Goal: Navigation & Orientation: Find specific page/section

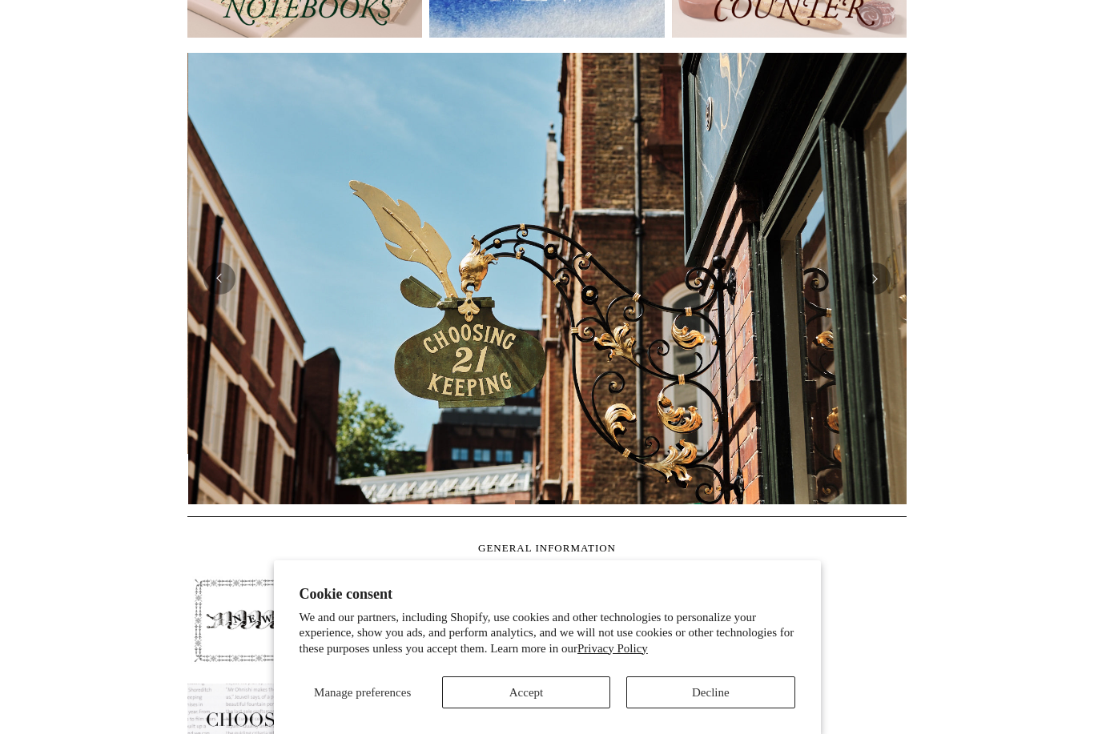
scroll to position [0, 719]
click at [709, 709] on button "Decline" at bounding box center [710, 693] width 168 height 32
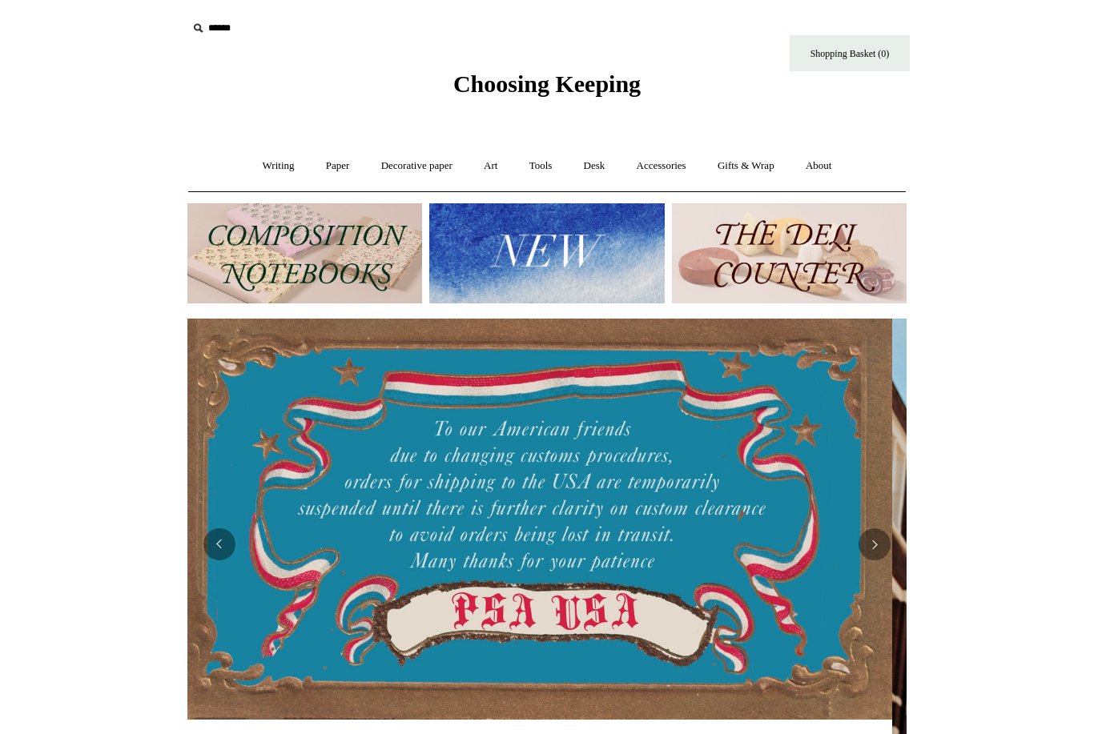
scroll to position [0, 0]
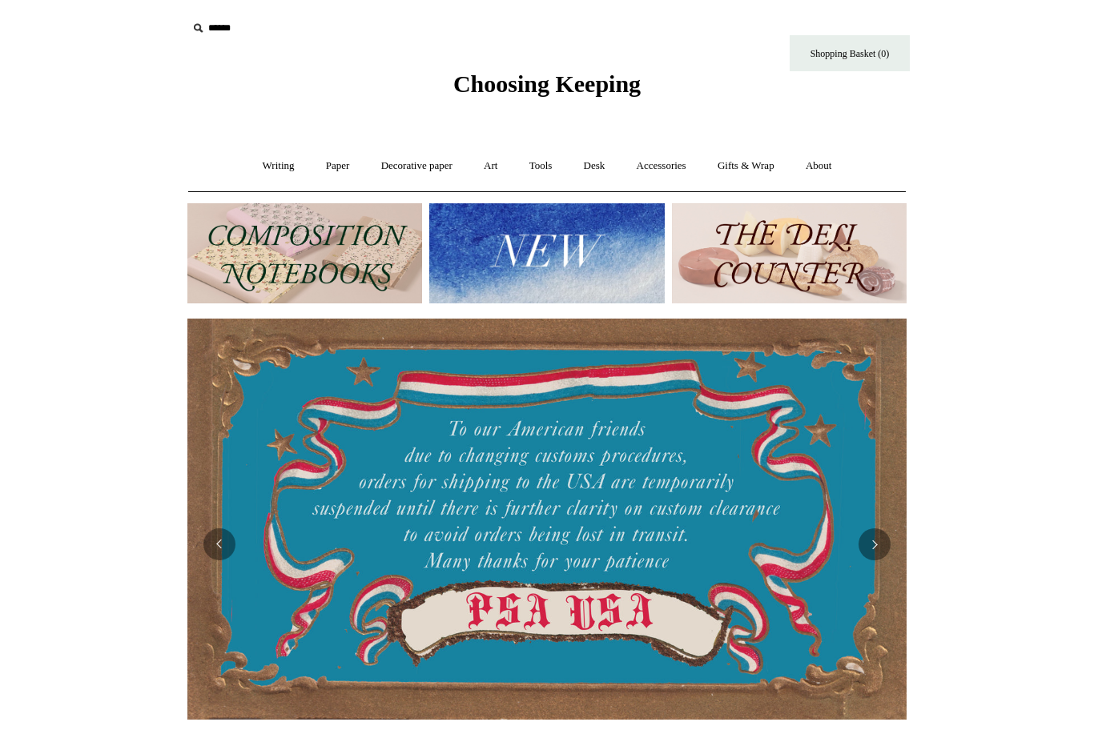
click at [538, 167] on link "Tools +" at bounding box center [541, 166] width 52 height 42
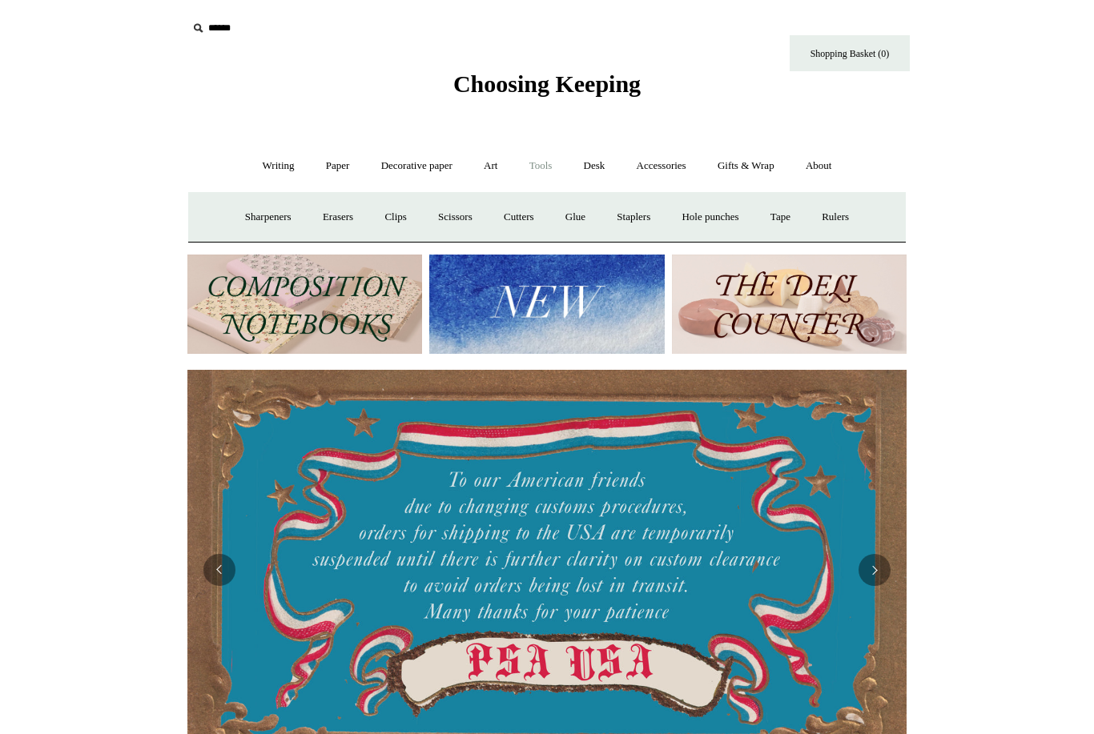
click at [225, 278] on img at bounding box center [304, 305] width 235 height 100
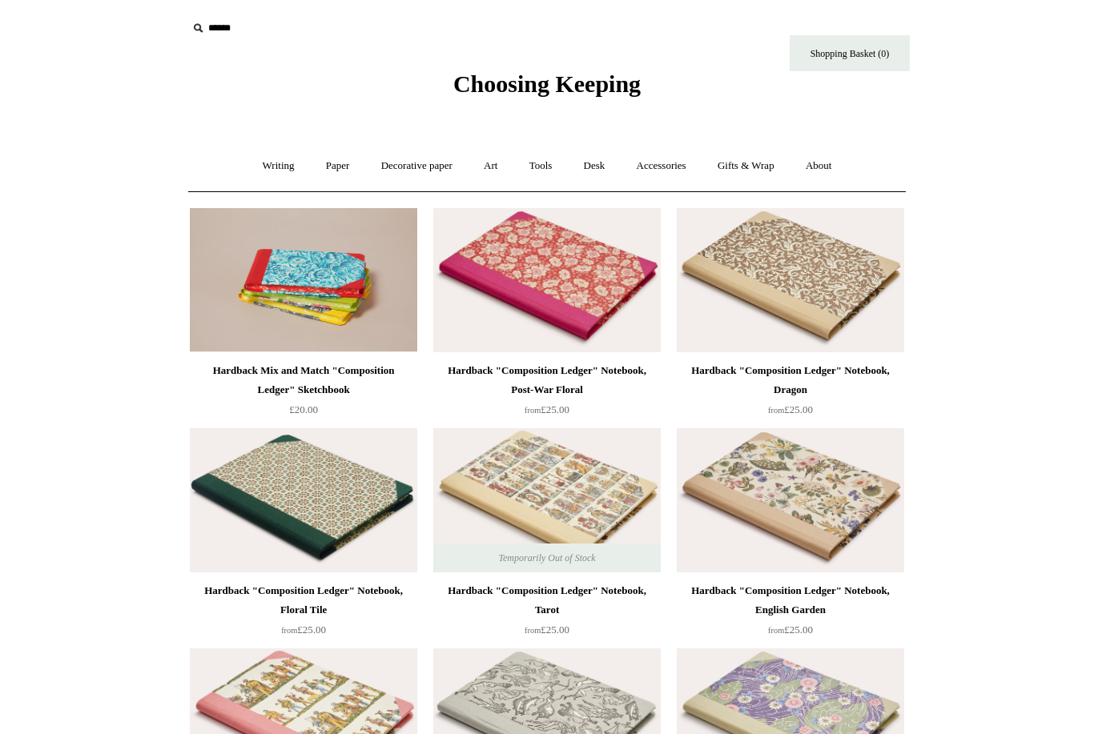
click at [256, 171] on link "Writing +" at bounding box center [278, 166] width 61 height 42
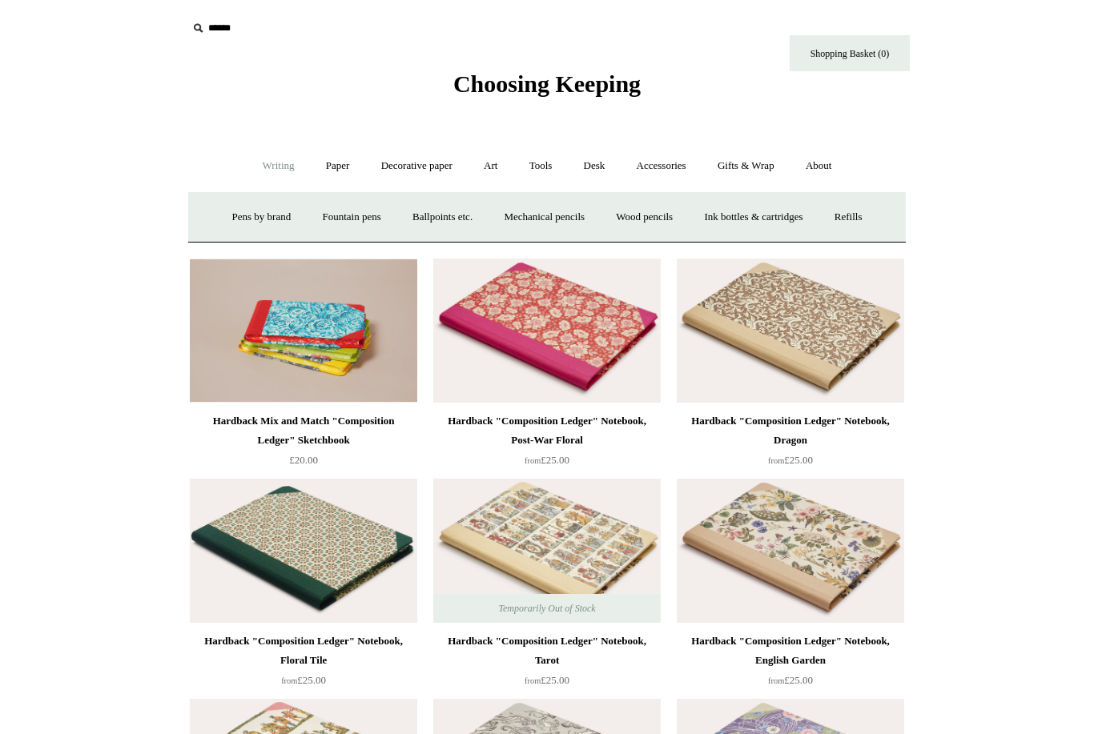
click at [320, 169] on link "Paper +" at bounding box center [337, 166] width 53 height 42
click at [416, 173] on link "Decorative paper +" at bounding box center [417, 166] width 100 height 42
click at [295, 221] on link "All" at bounding box center [304, 217] width 42 height 42
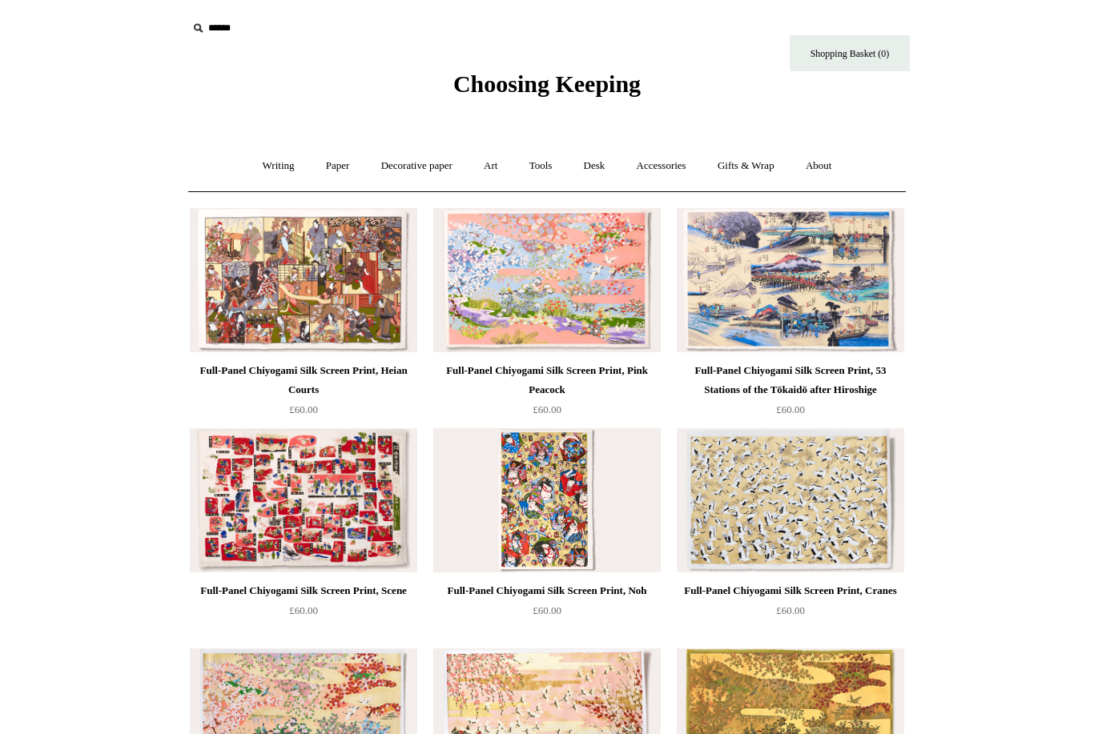
click at [497, 166] on link "Art +" at bounding box center [490, 166] width 42 height 42
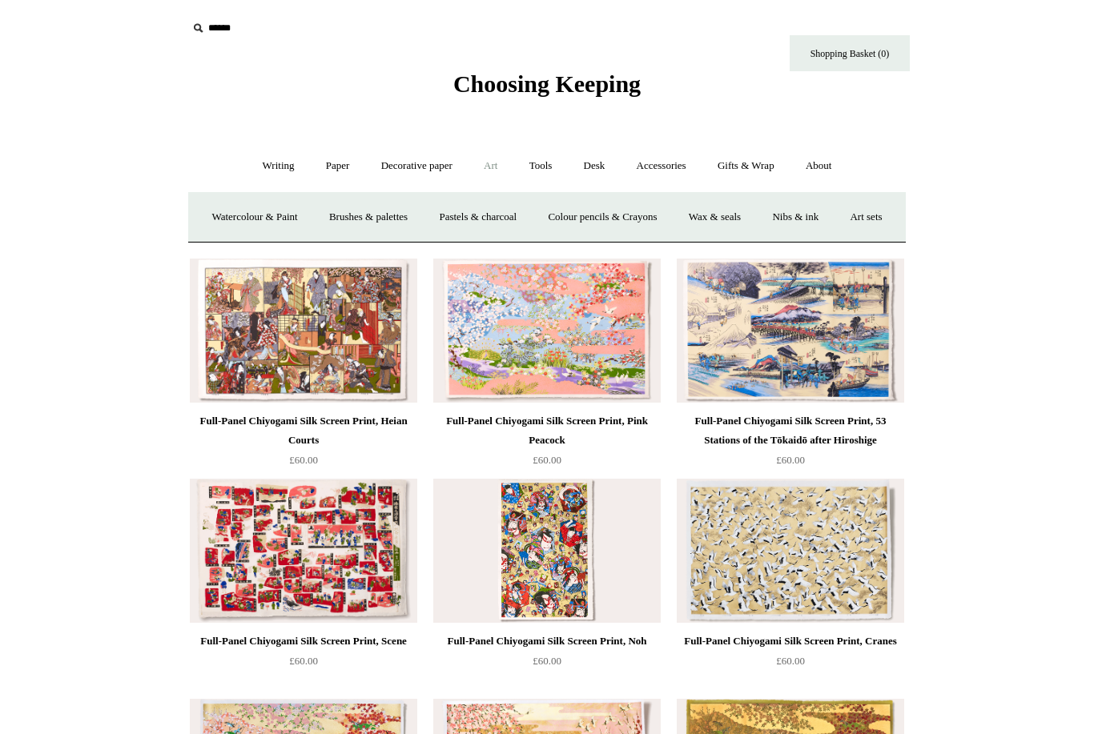
click at [540, 161] on link "Tools +" at bounding box center [541, 166] width 52 height 42
click at [588, 166] on link "Desk +" at bounding box center [594, 166] width 50 height 42
click at [670, 166] on link "Accessories +" at bounding box center [661, 166] width 78 height 42
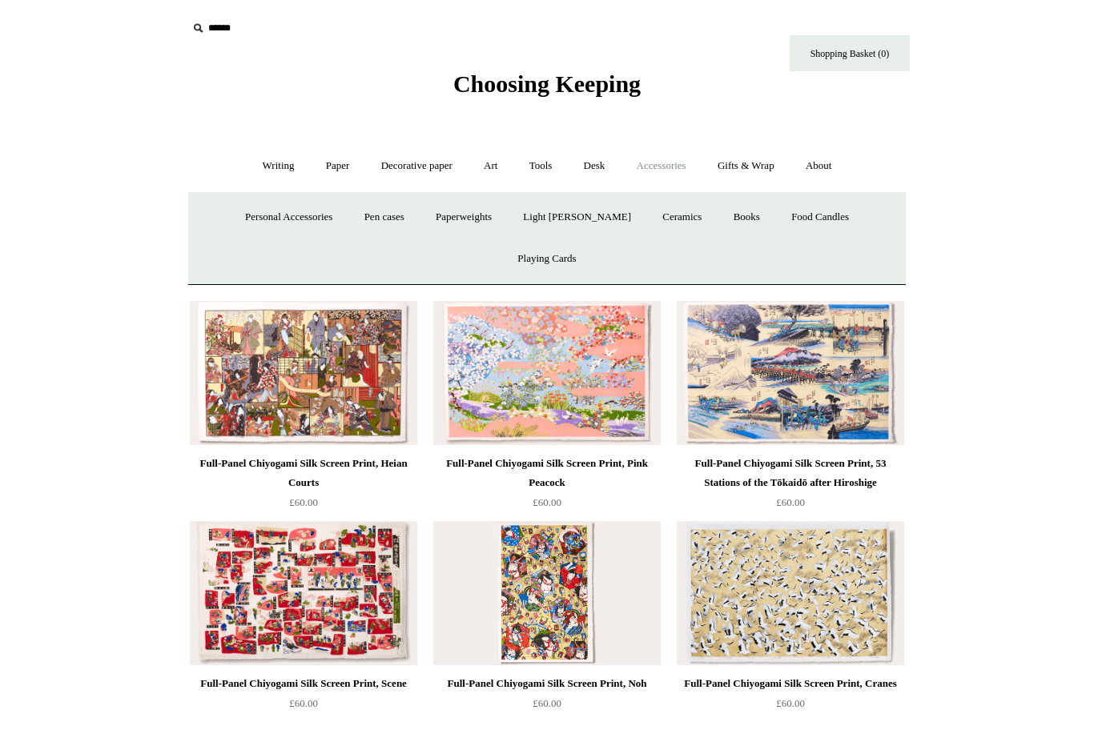
click at [755, 162] on link "Gifts & Wrap +" at bounding box center [746, 166] width 86 height 42
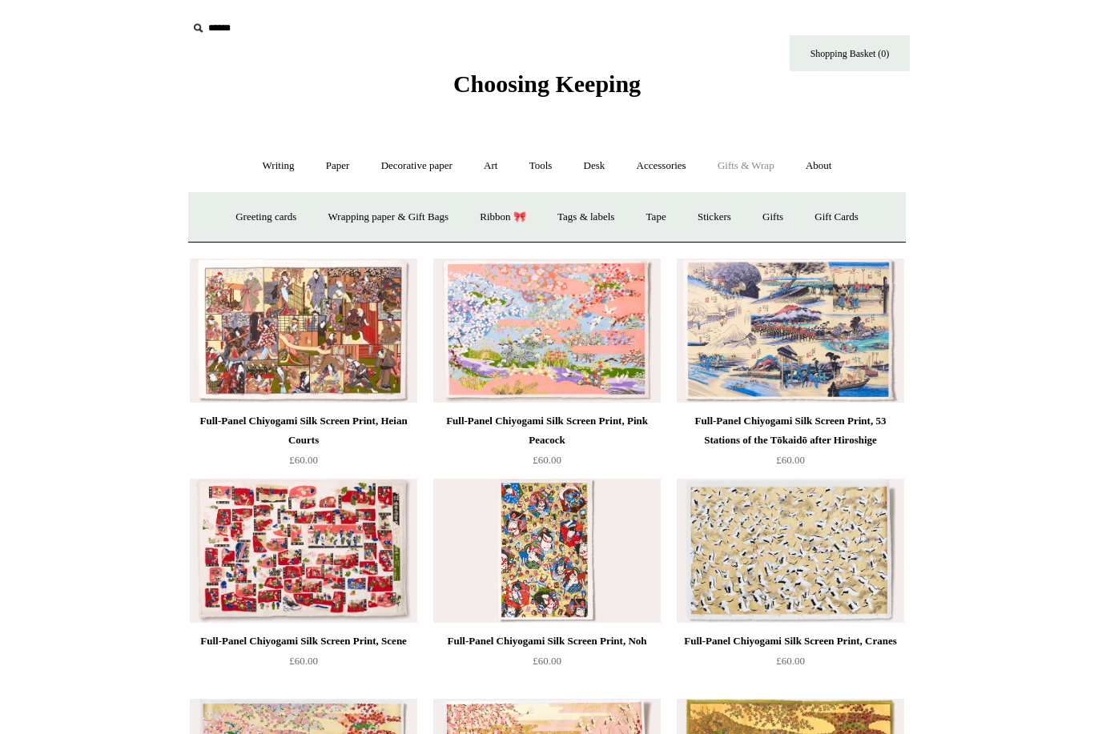
click at [728, 219] on link "Stickers" at bounding box center [714, 217] width 62 height 42
